Goal: Information Seeking & Learning: Learn about a topic

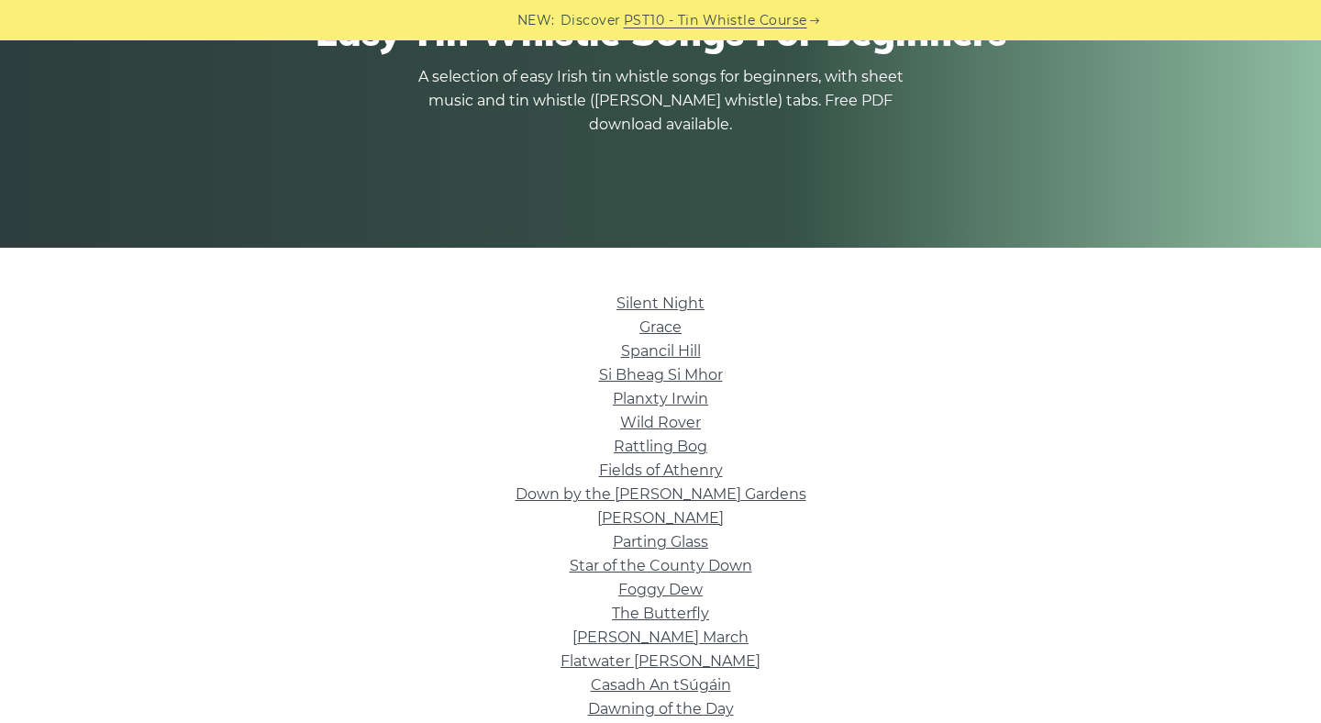
scroll to position [274, 0]
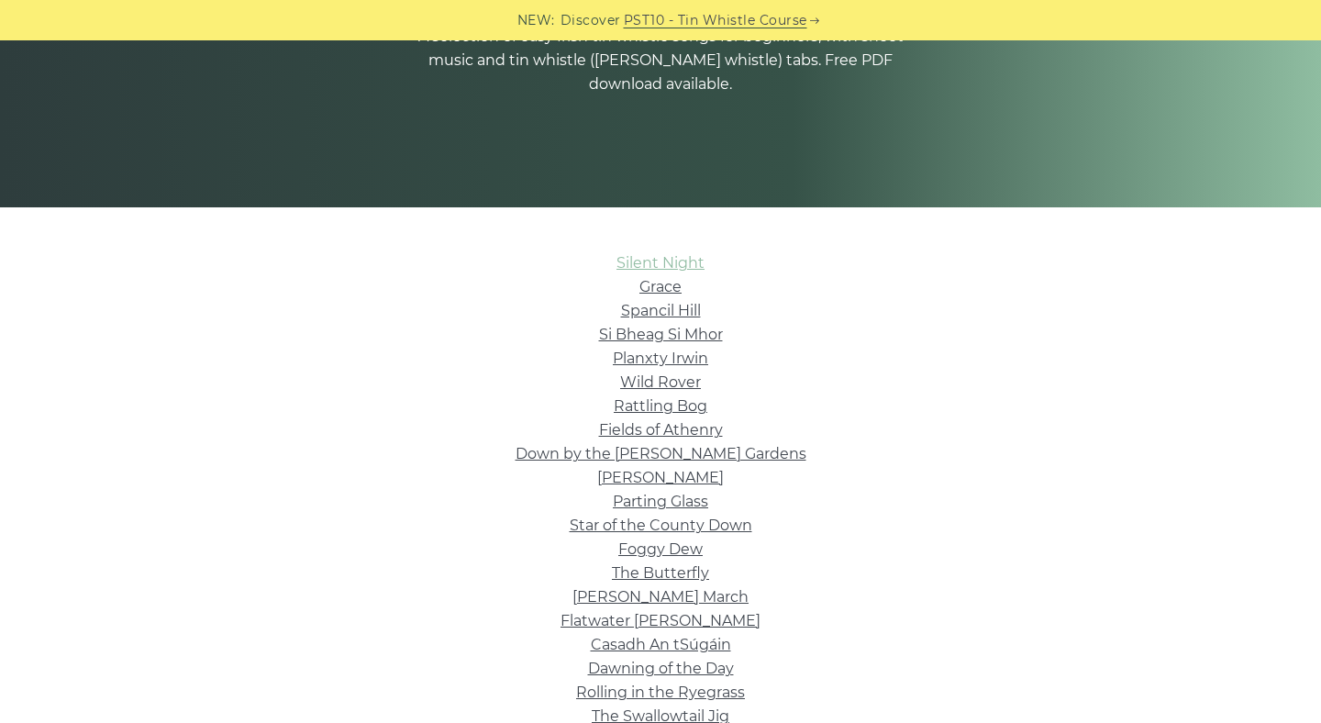
click at [642, 260] on link "Silent Night" at bounding box center [660, 262] width 88 height 17
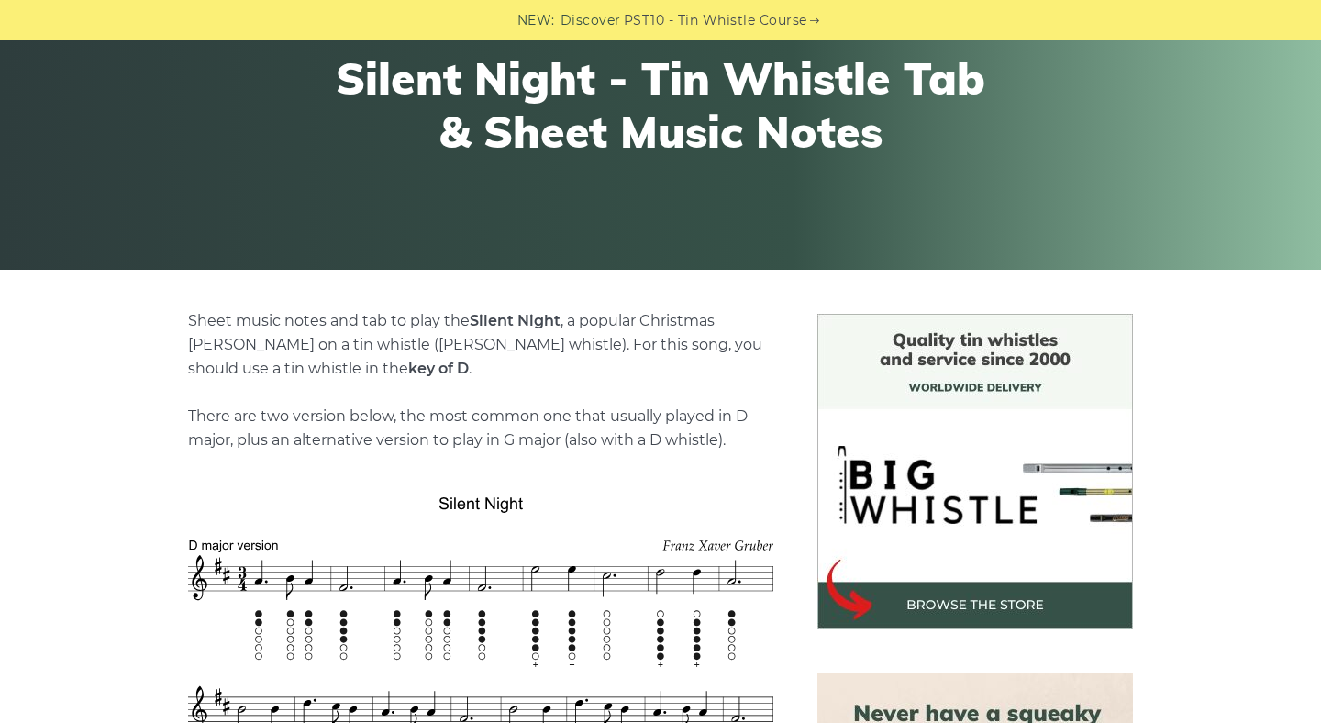
scroll to position [412, 0]
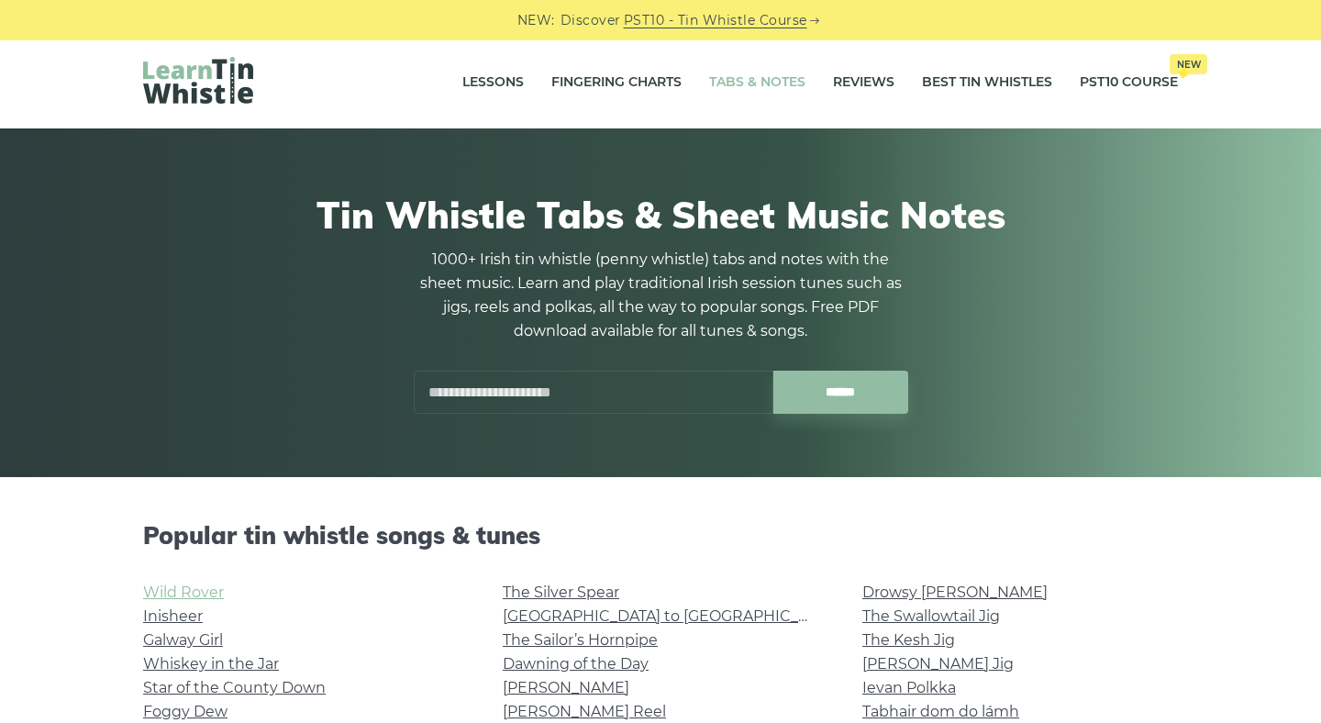
click at [204, 590] on link "Wild Rover" at bounding box center [183, 591] width 81 height 17
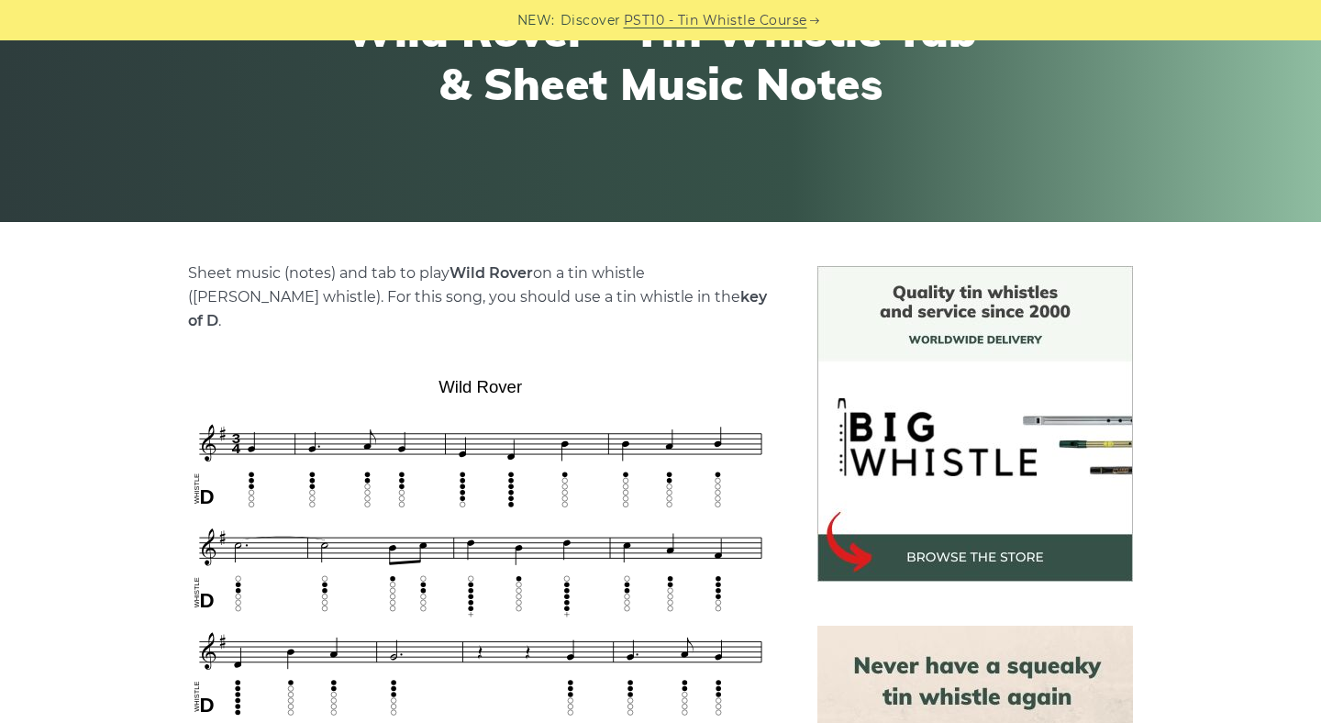
scroll to position [262, 0]
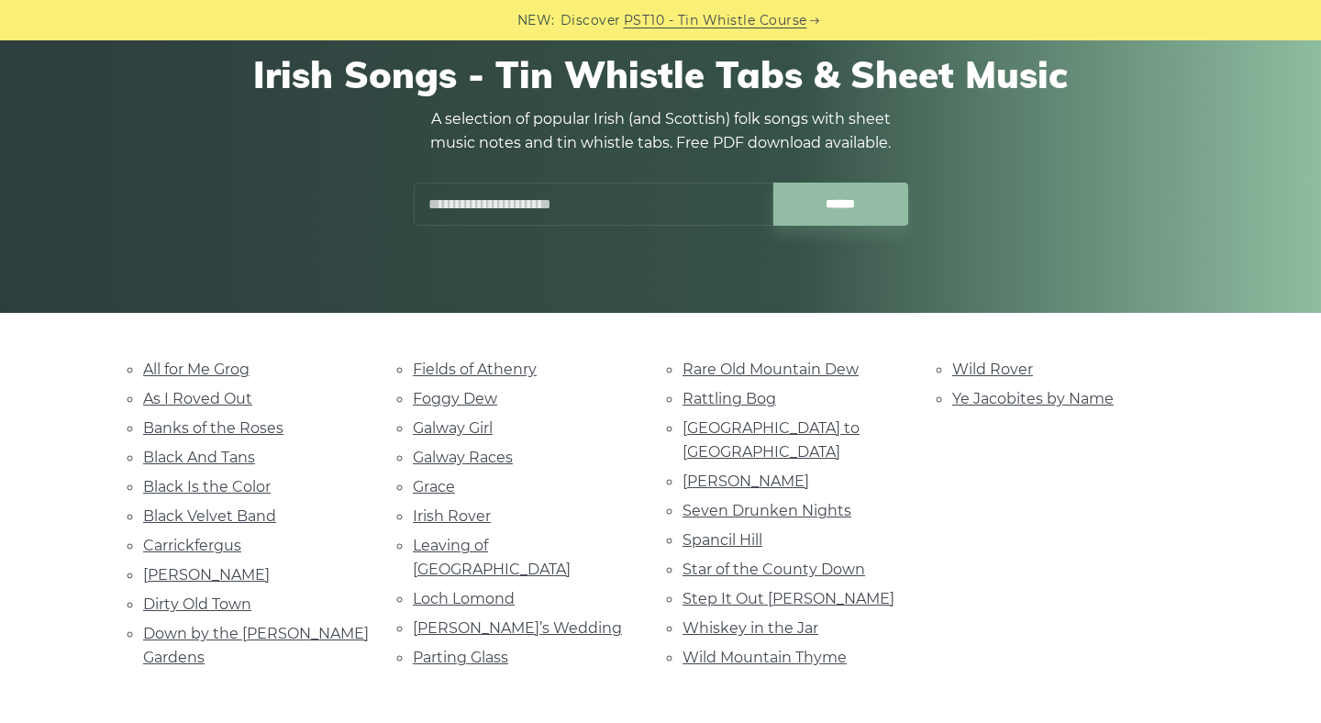
scroll to position [383, 0]
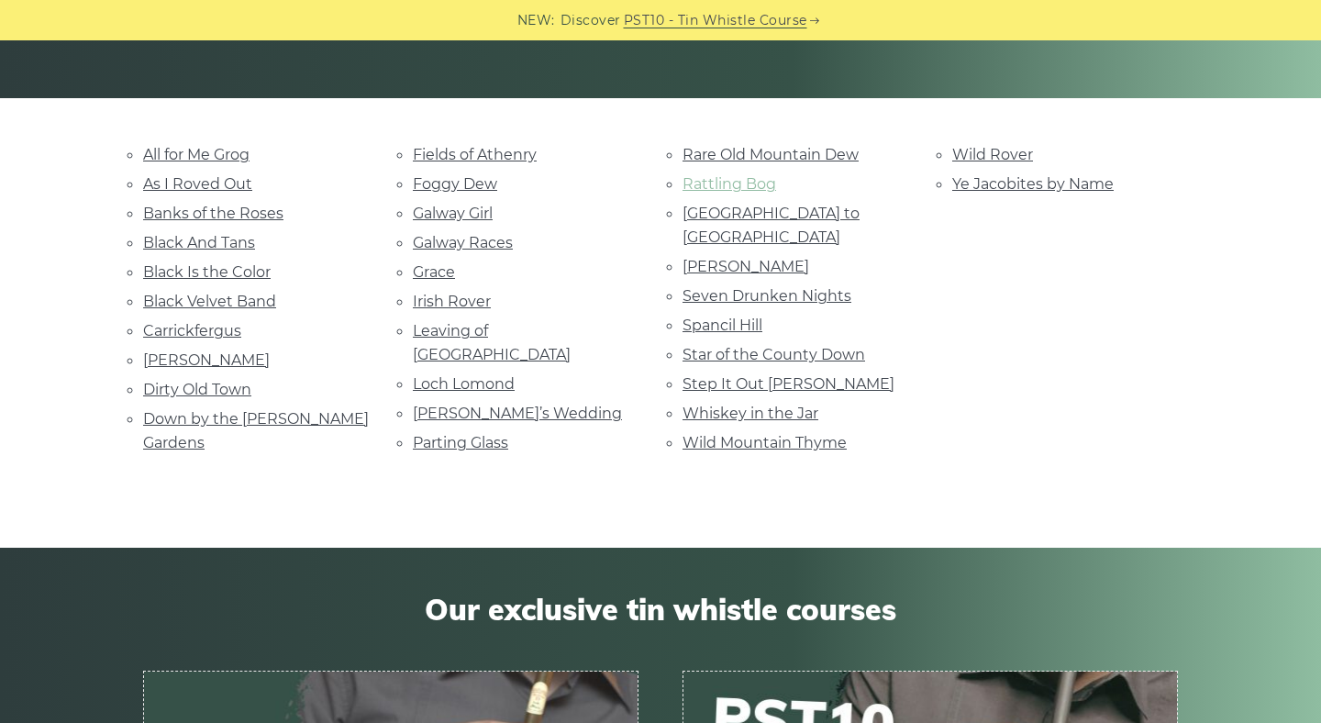
click at [707, 185] on link "Rattling Bog" at bounding box center [730, 183] width 94 height 17
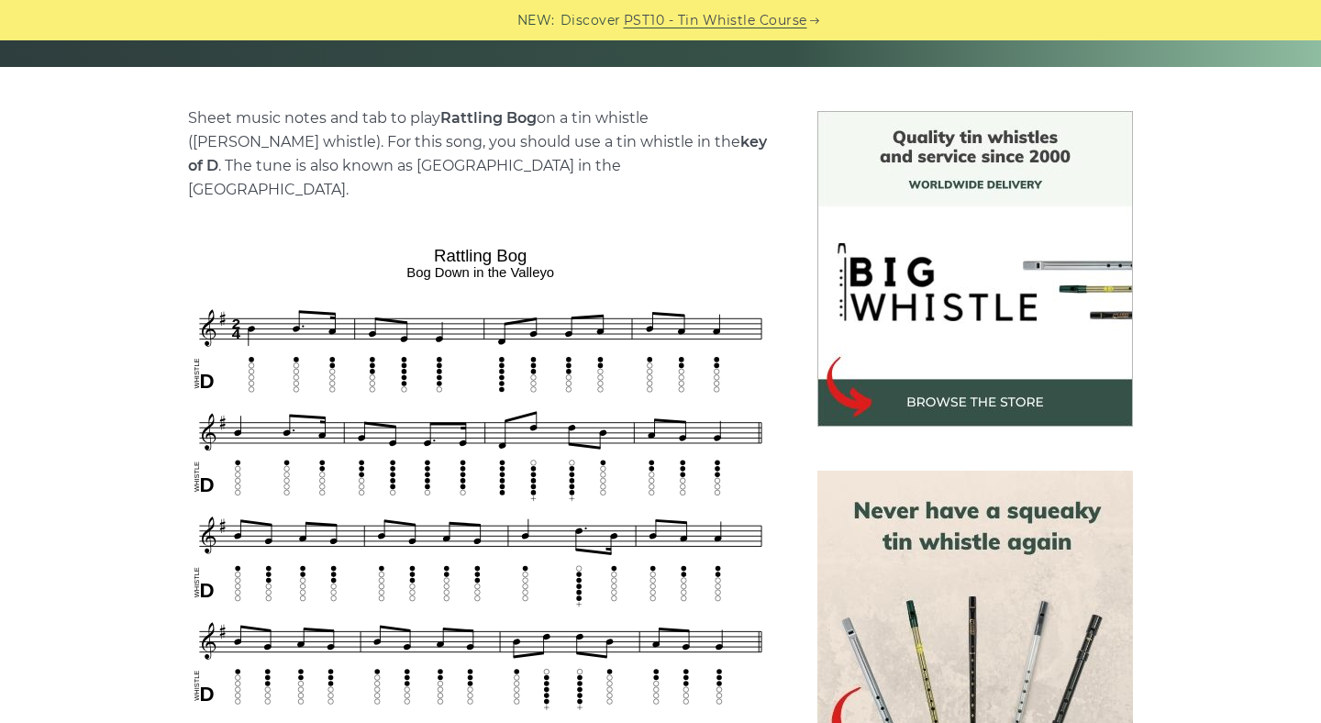
scroll to position [455, 0]
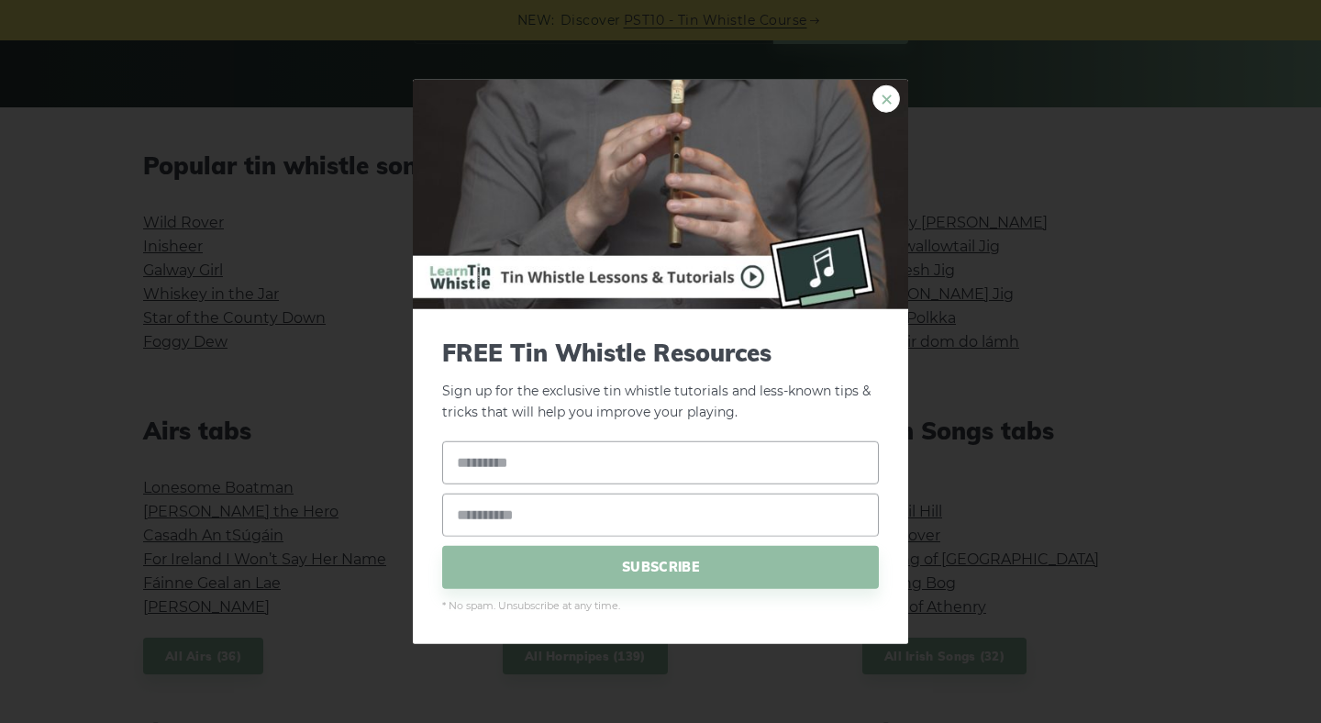
click at [888, 106] on link "×" at bounding box center [886, 99] width 28 height 28
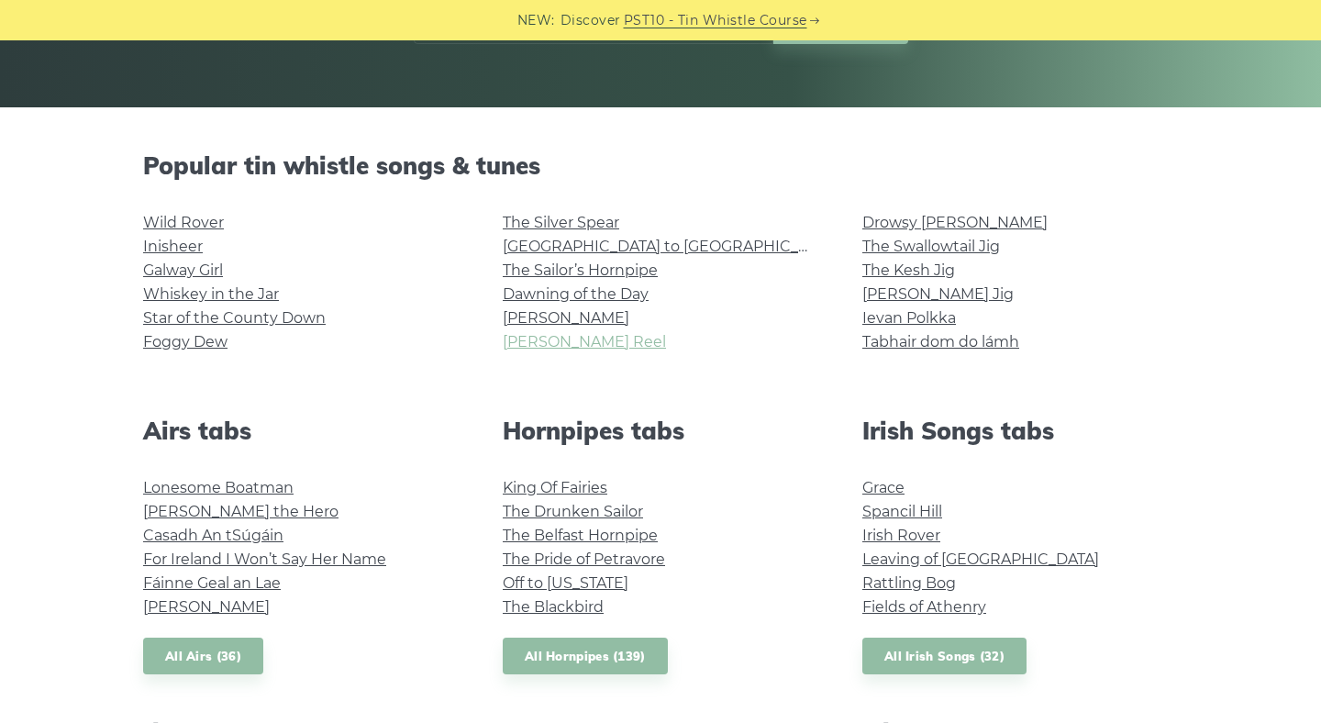
scroll to position [808, 0]
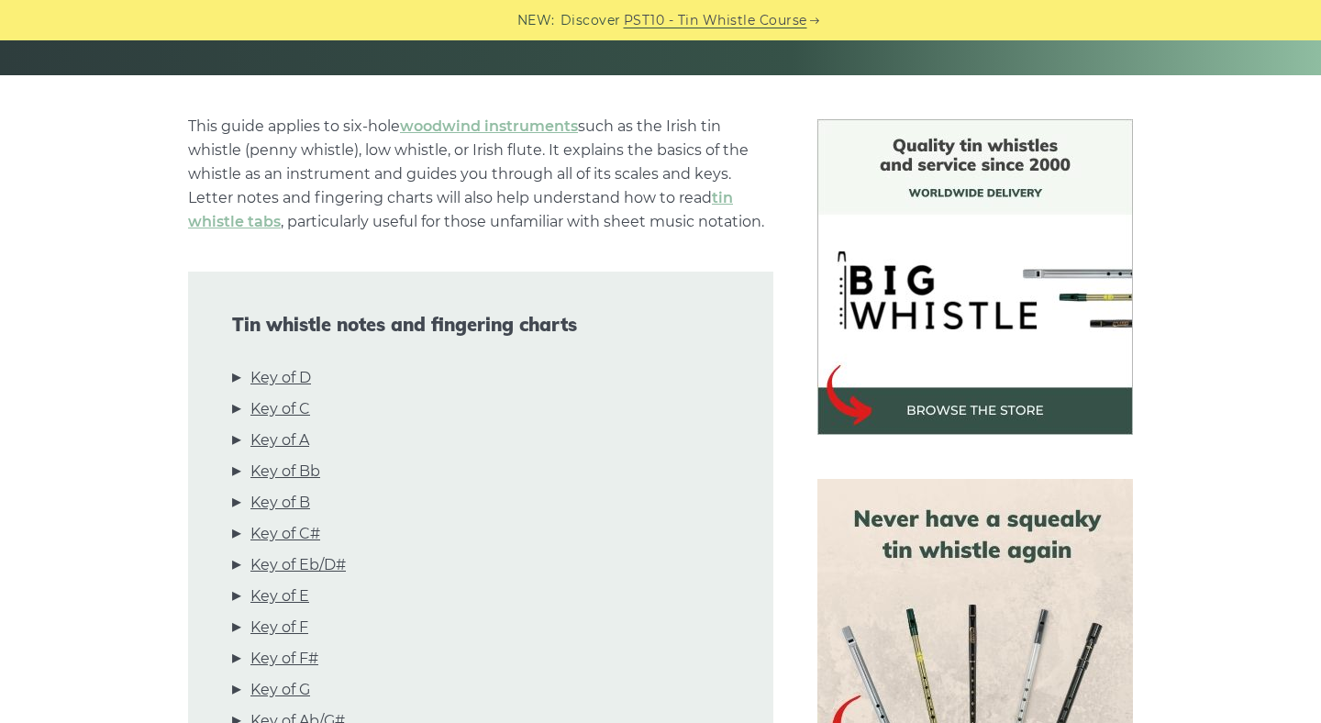
scroll to position [409, 0]
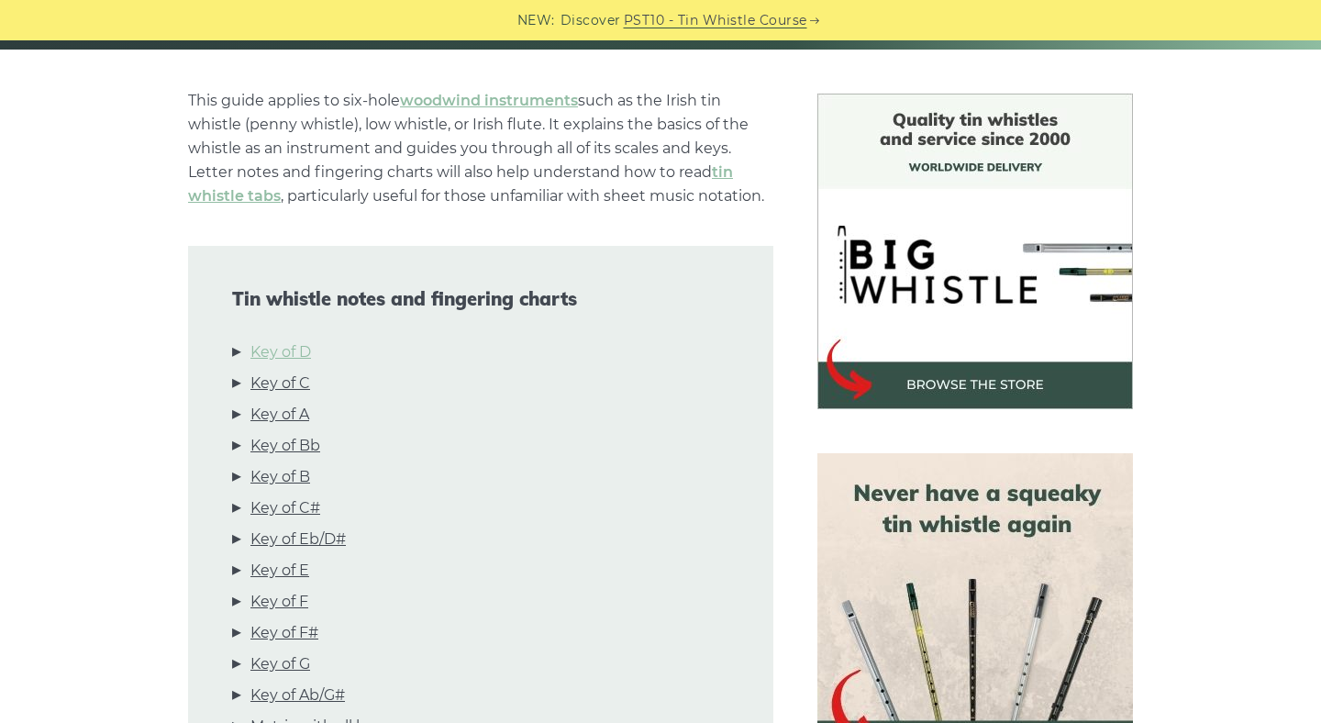
click at [300, 352] on link "Key of D" at bounding box center [280, 352] width 61 height 24
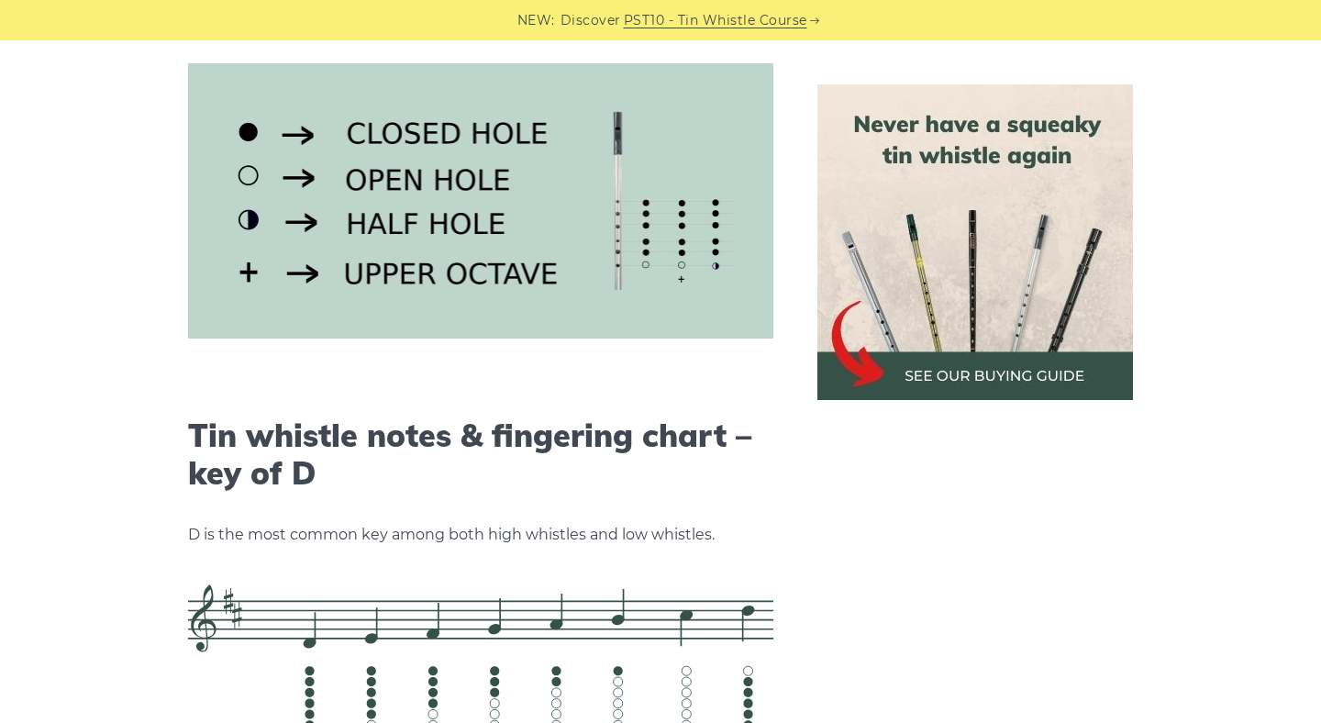
scroll to position [2859, 0]
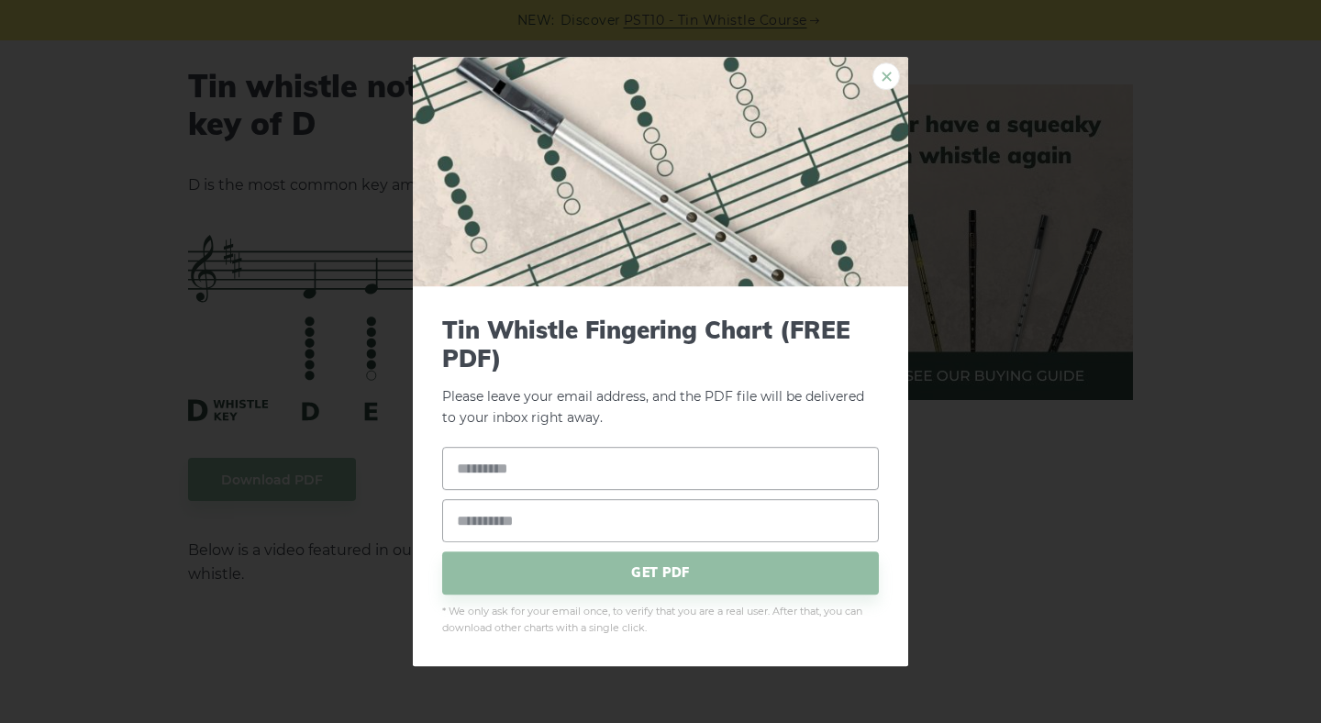
click at [884, 75] on link "×" at bounding box center [886, 76] width 28 height 28
